Goal: Task Accomplishment & Management: Manage account settings

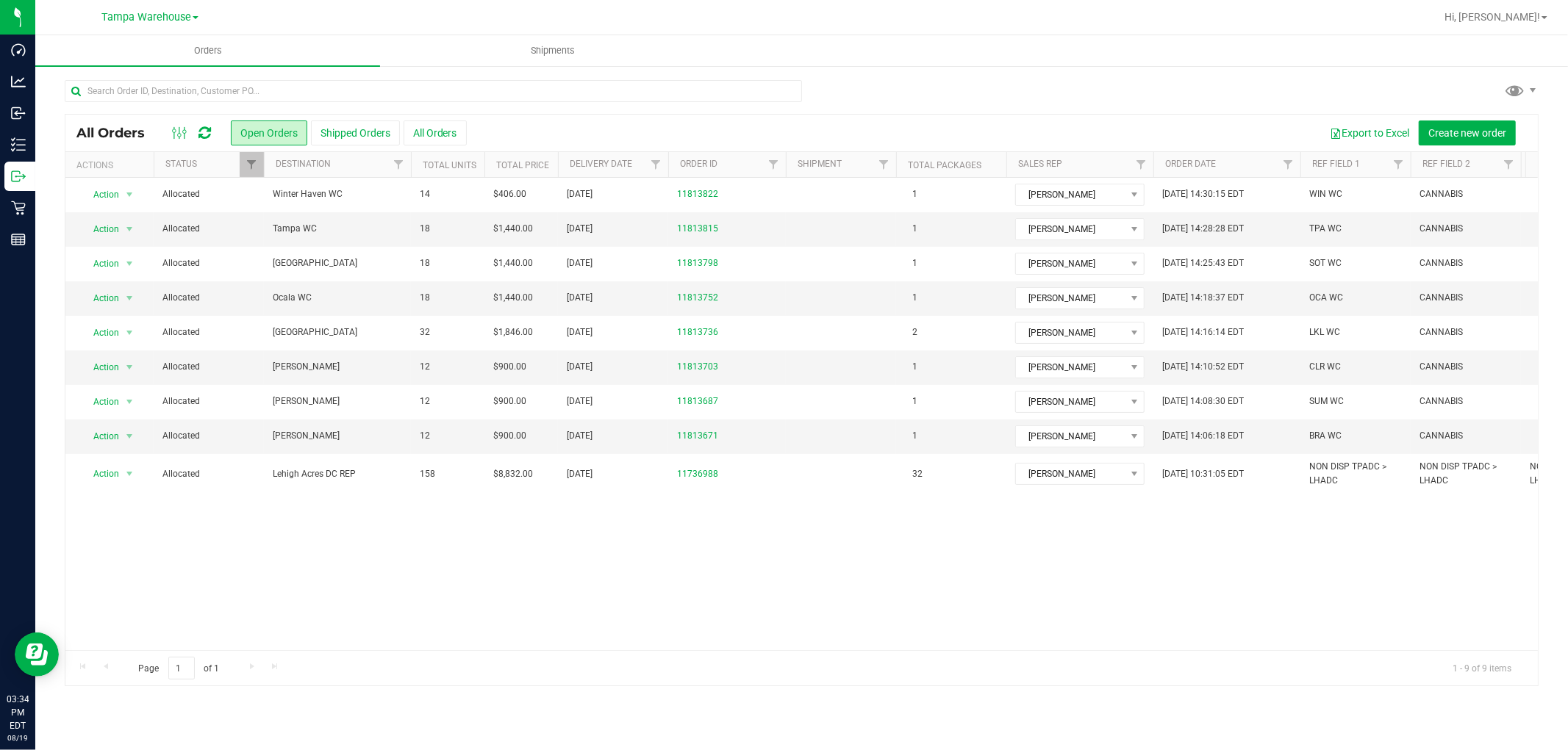
drag, startPoint x: 326, startPoint y: 200, endPoint x: 841, endPoint y: 81, distance: 528.6
click at [841, 81] on div at bounding box center [801, 97] width 1474 height 34
